Goal: Navigation & Orientation: Understand site structure

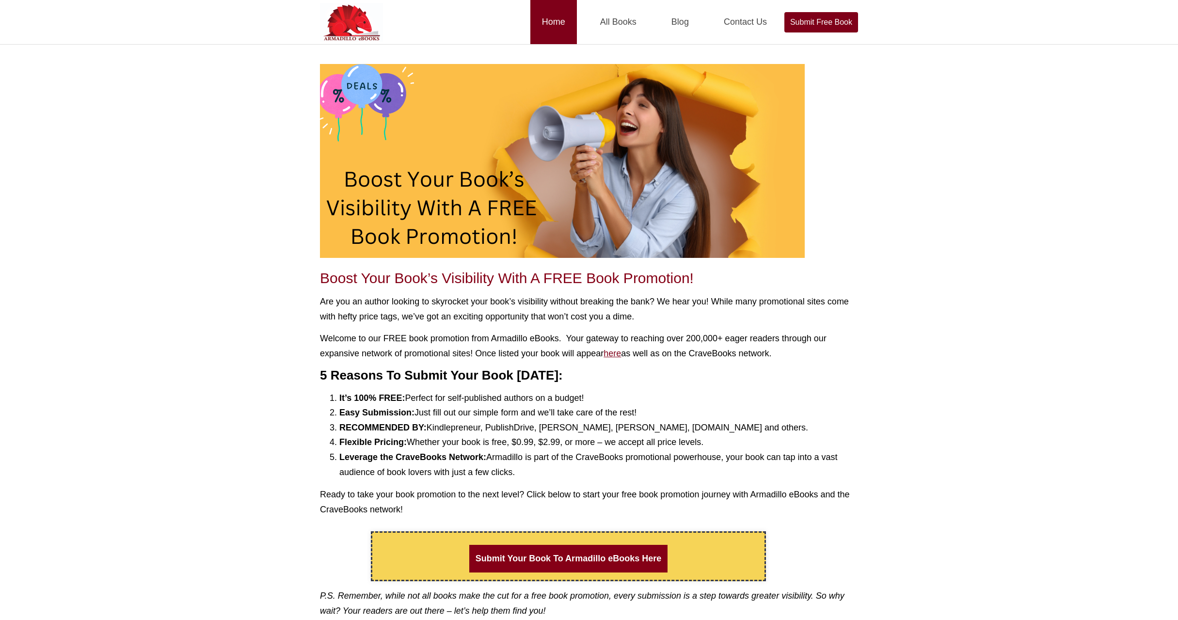
click at [555, 23] on link "Home" at bounding box center [553, 22] width 47 height 44
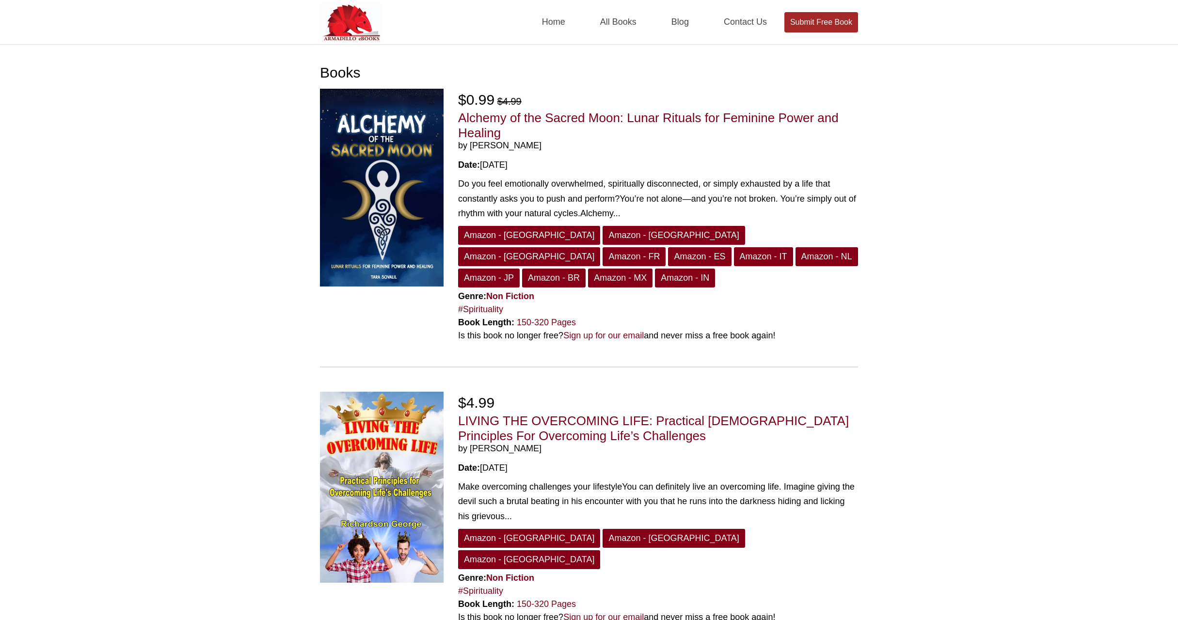
click at [817, 25] on link "Submit Free Book" at bounding box center [821, 22] width 74 height 20
click at [564, 25] on link "Home" at bounding box center [553, 22] width 47 height 44
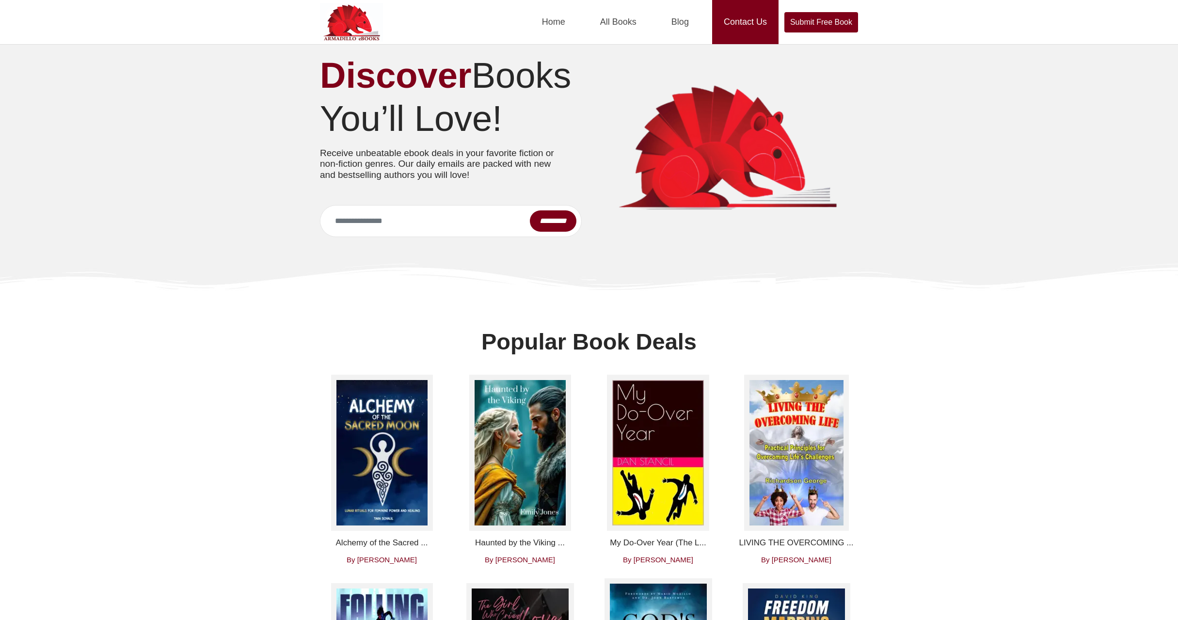
click at [748, 25] on link "Contact Us" at bounding box center [745, 22] width 66 height 44
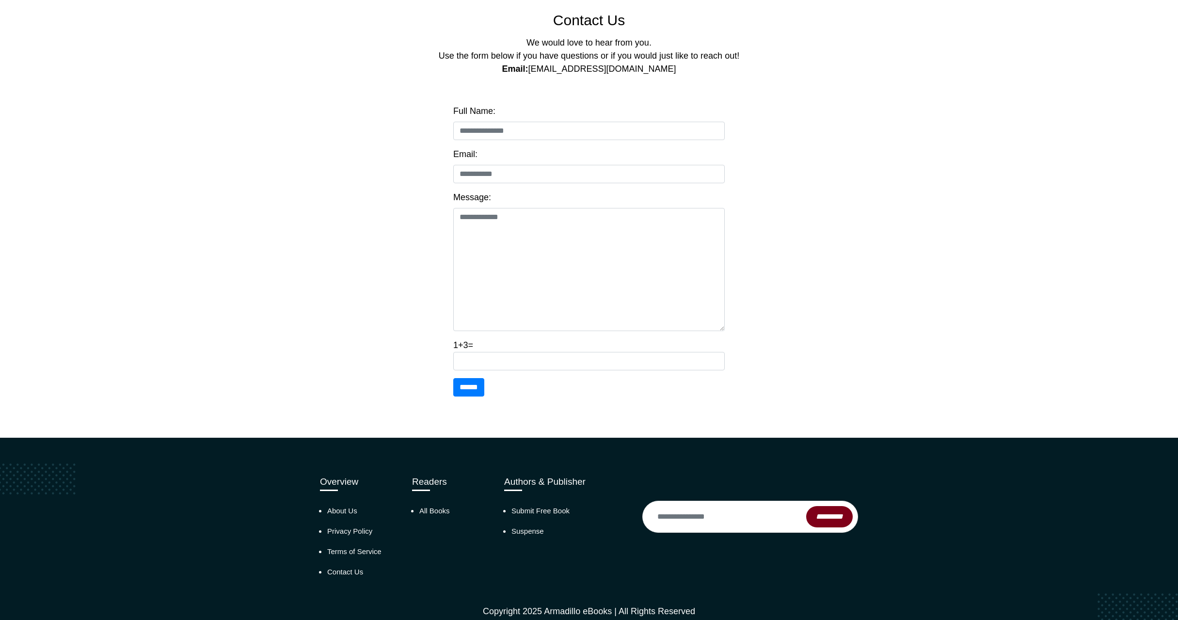
scroll to position [80, 0]
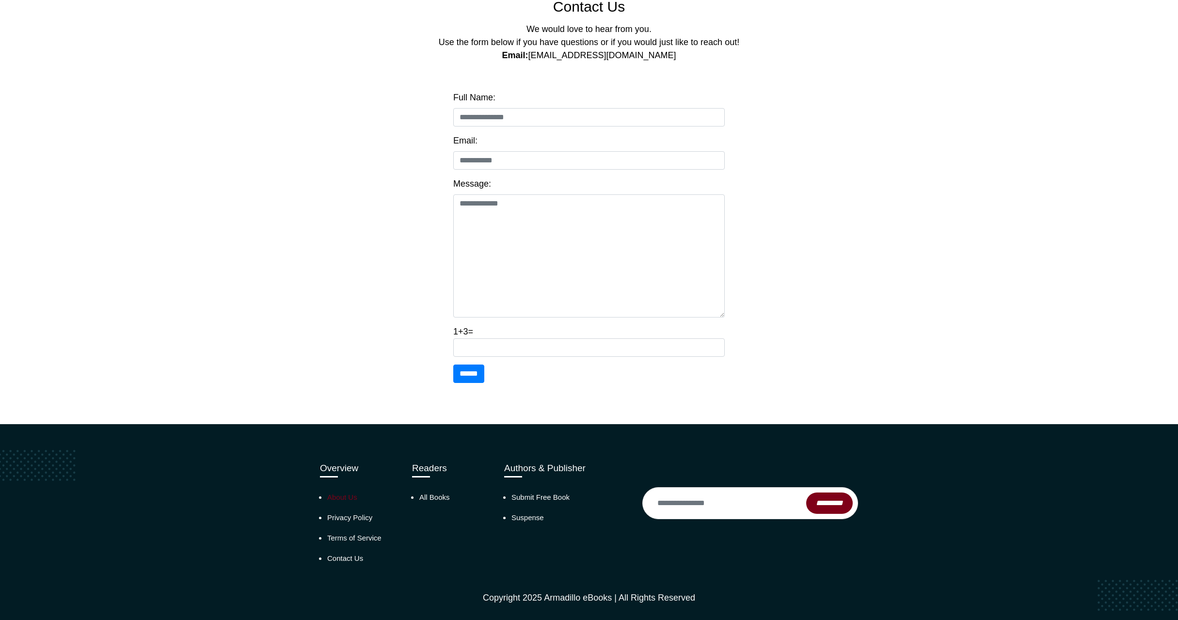
click at [346, 493] on link "About Us" at bounding box center [342, 497] width 30 height 8
